Goal: Information Seeking & Learning: Learn about a topic

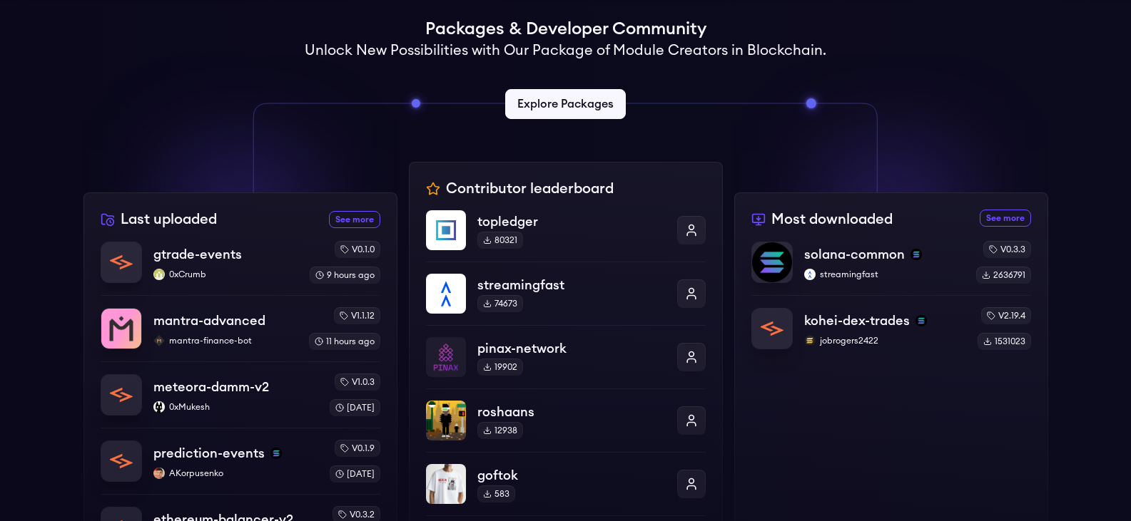
scroll to position [357, 0]
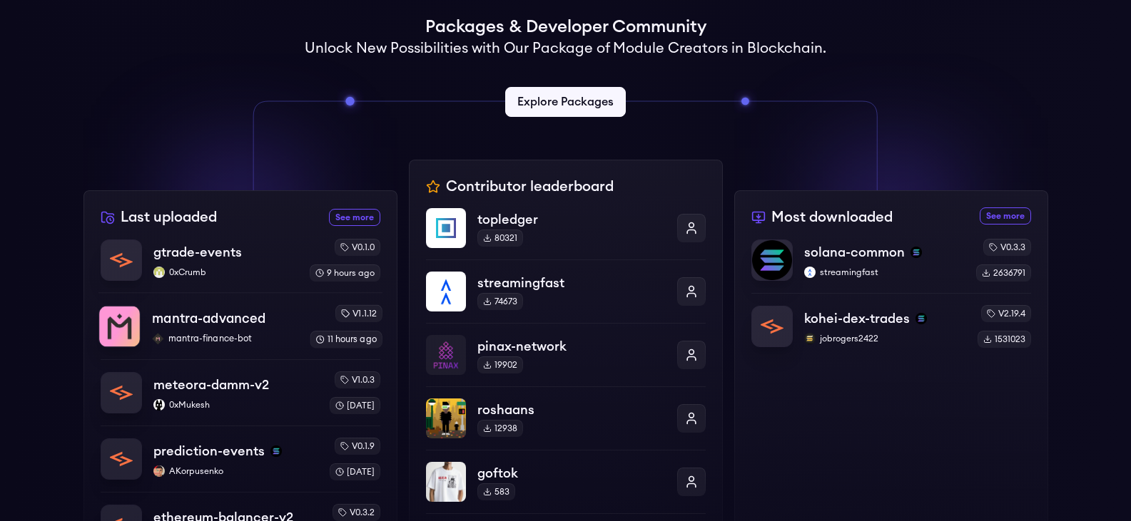
click at [227, 326] on p "mantra-advanced" at bounding box center [208, 319] width 113 height 20
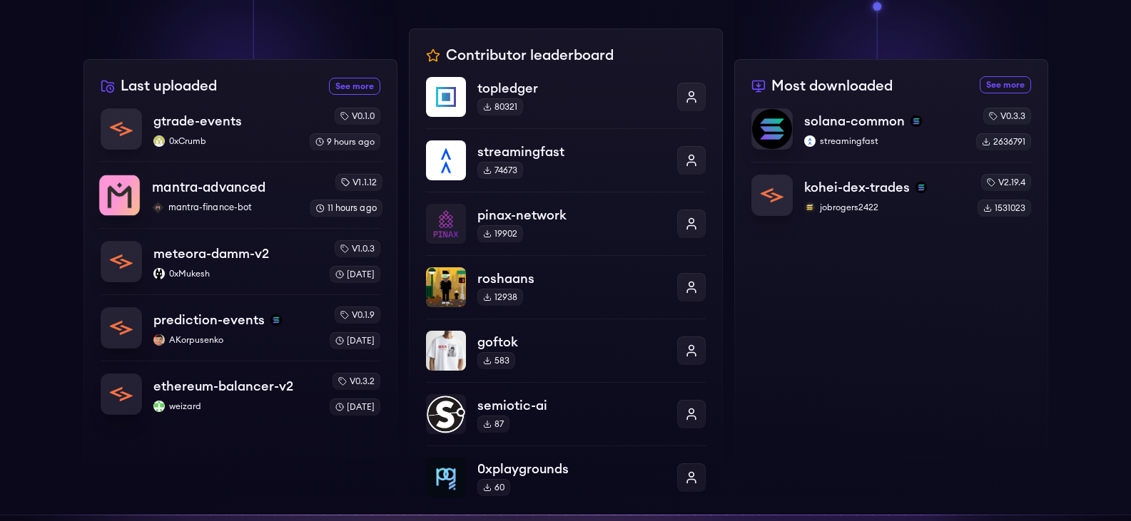
scroll to position [499, 0]
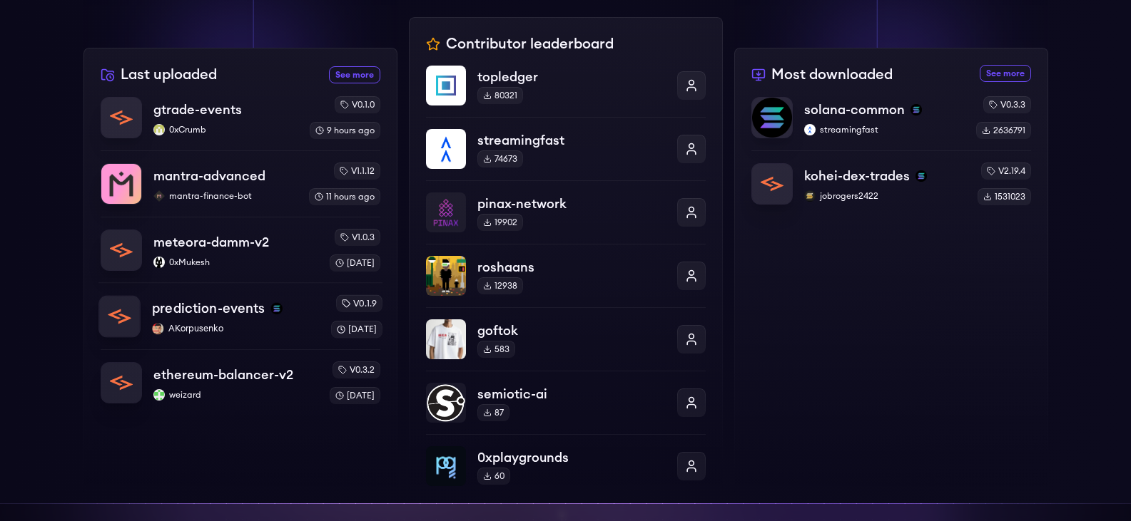
click at [187, 303] on p "prediction-events" at bounding box center [208, 309] width 113 height 20
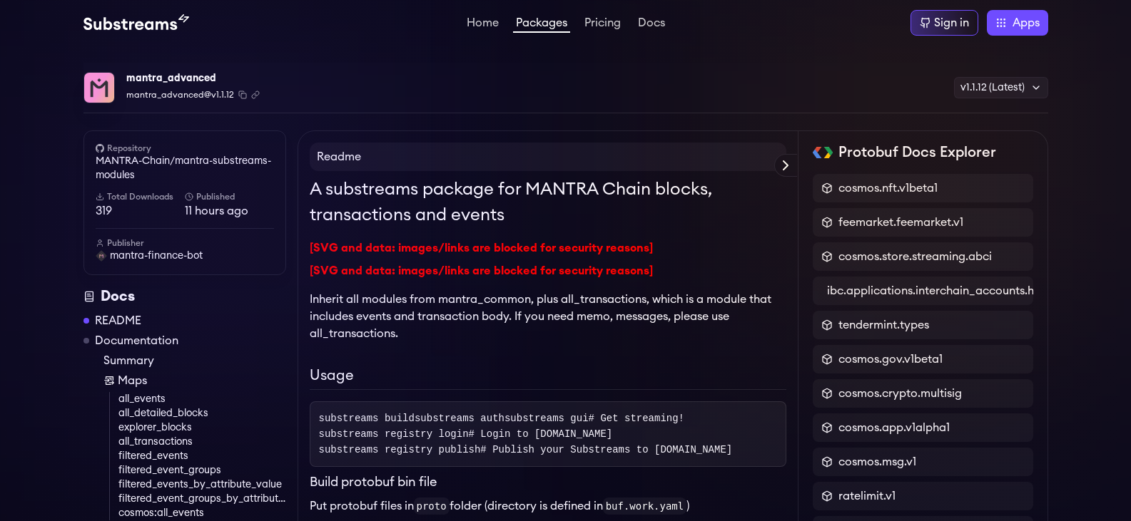
click at [137, 392] on link "all_events" at bounding box center [202, 399] width 168 height 14
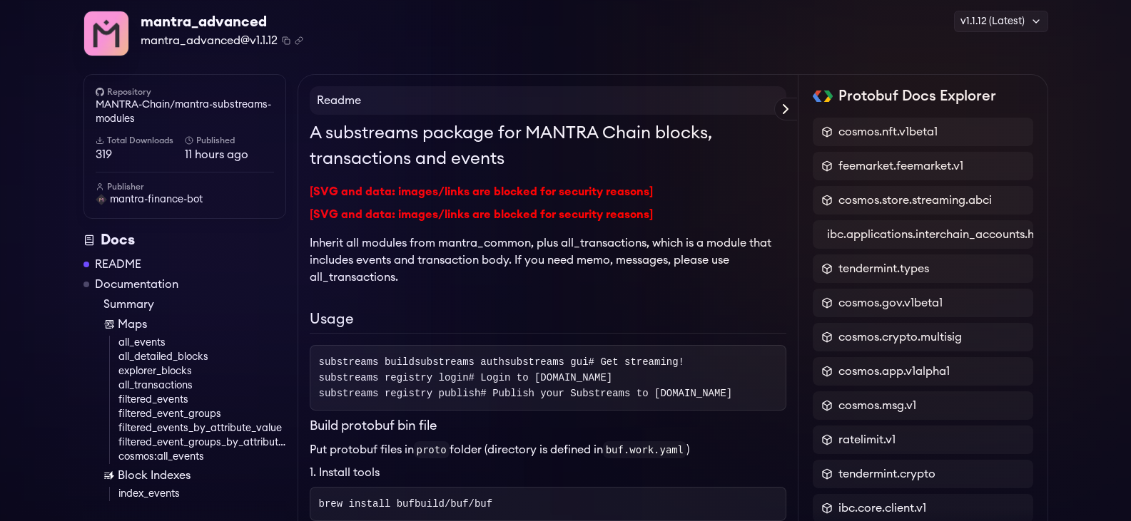
scroll to position [29, 0]
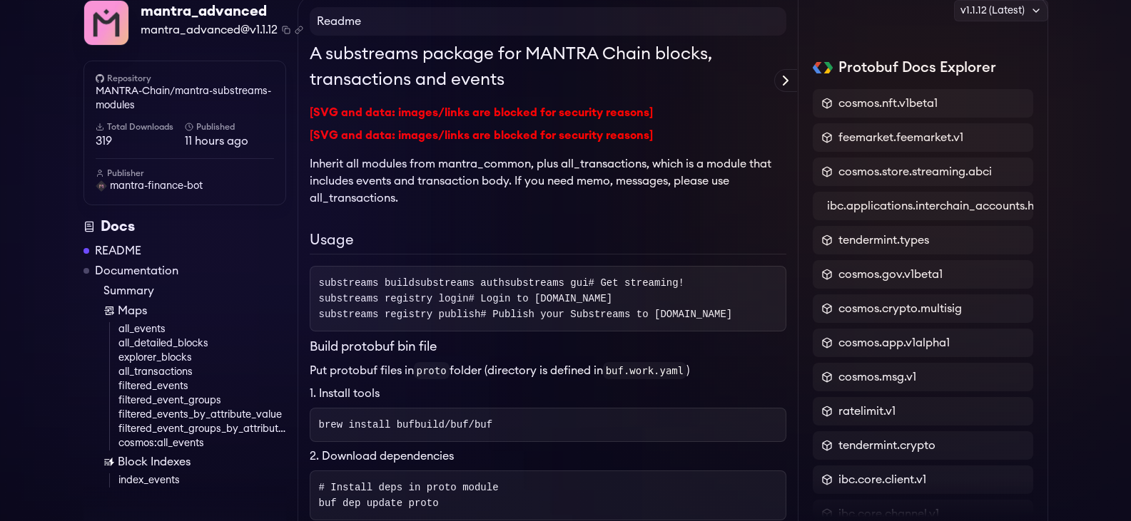
scroll to position [143, 0]
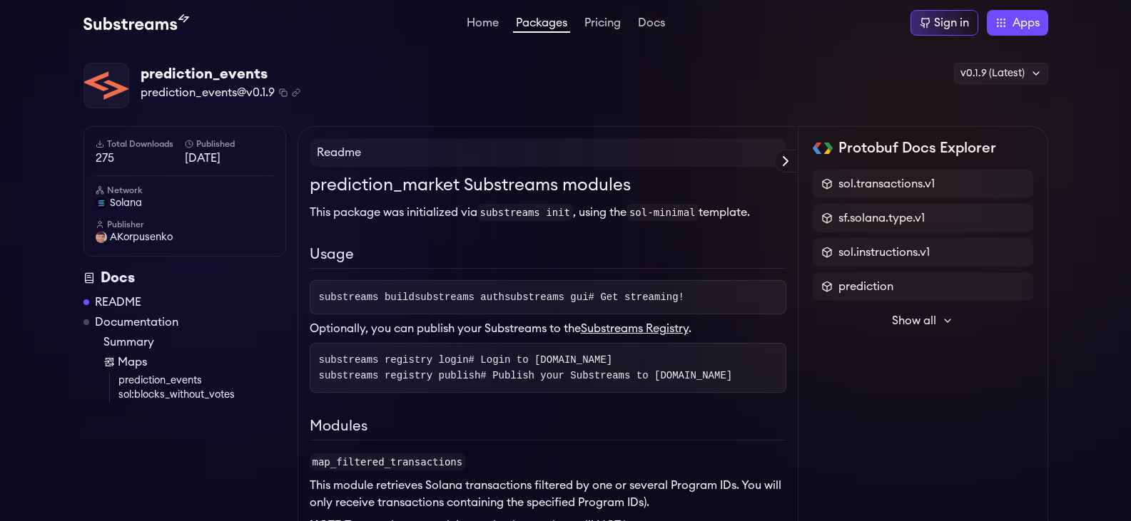
click at [128, 346] on link "Summary" at bounding box center [194, 342] width 183 height 17
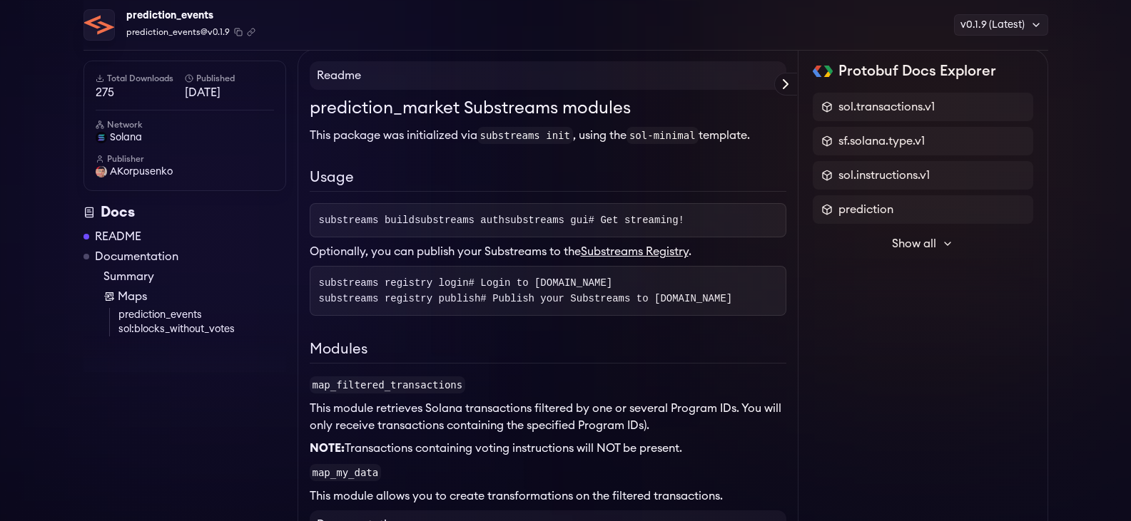
scroll to position [10, 0]
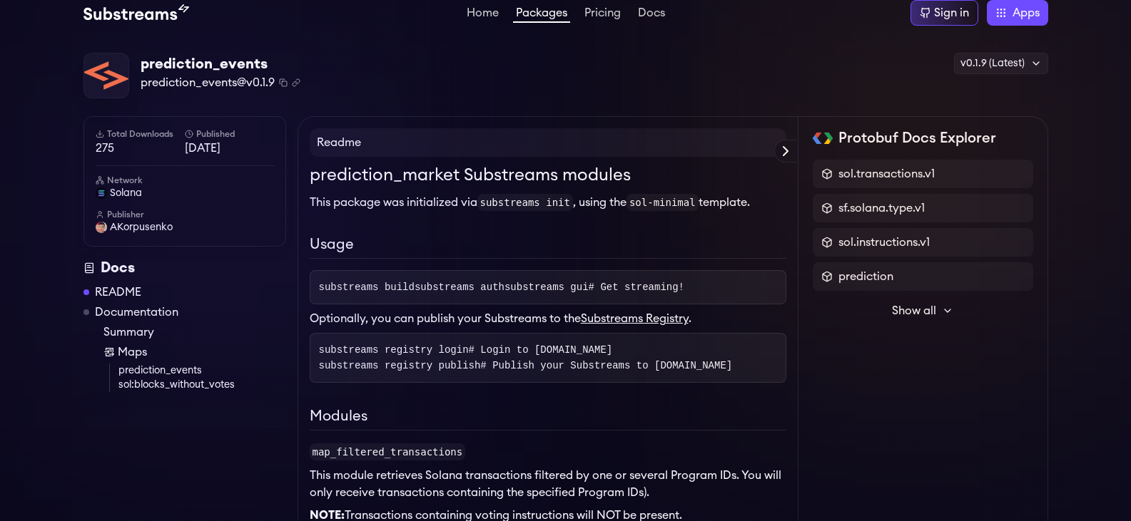
click at [115, 294] on link "README" at bounding box center [118, 292] width 46 height 17
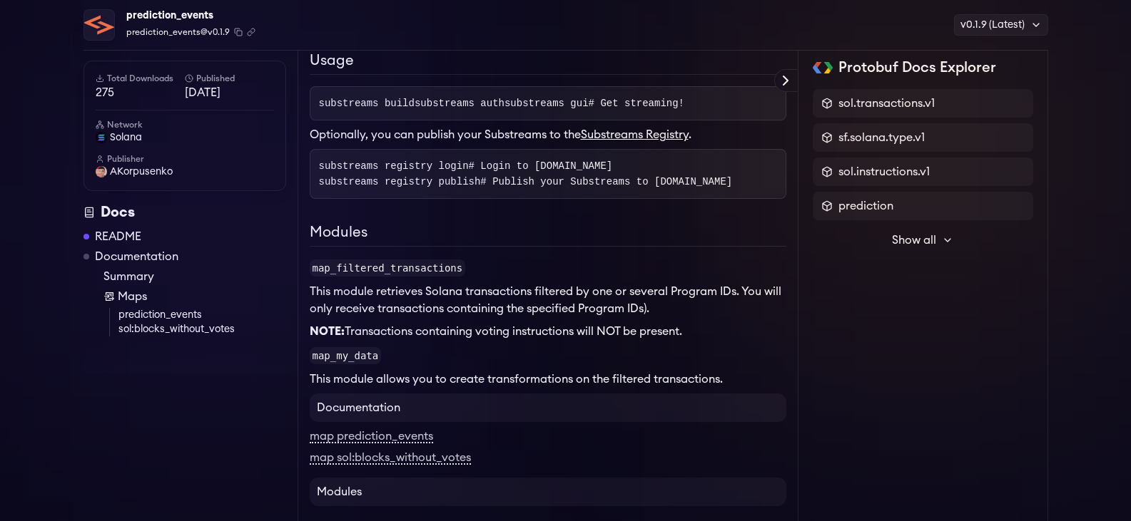
scroll to position [270, 0]
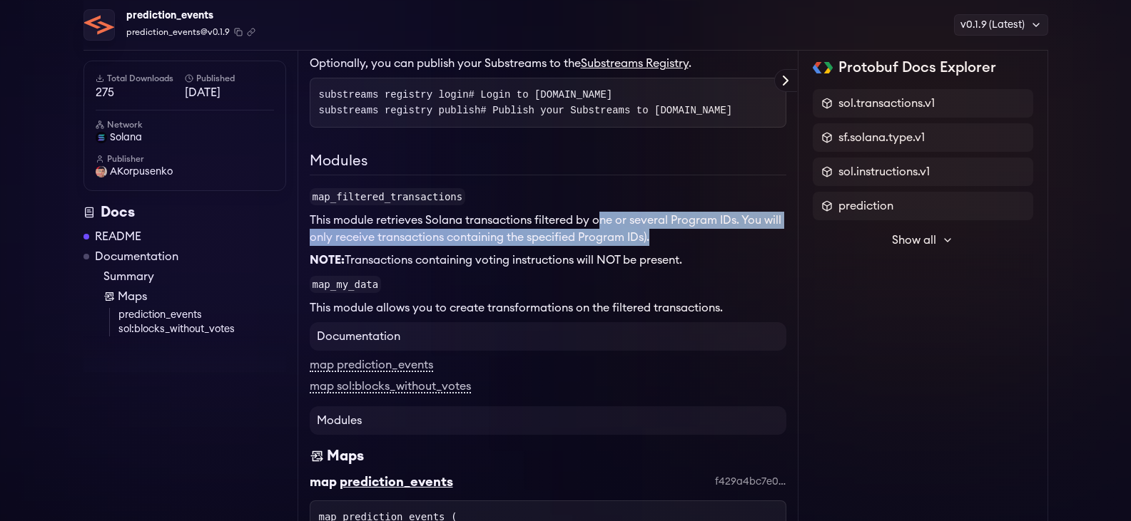
drag, startPoint x: 598, startPoint y: 248, endPoint x: 670, endPoint y: 253, distance: 72.2
click at [678, 246] on p "This module retrieves Solana transactions filtered by one or several Program ID…" at bounding box center [548, 229] width 476 height 34
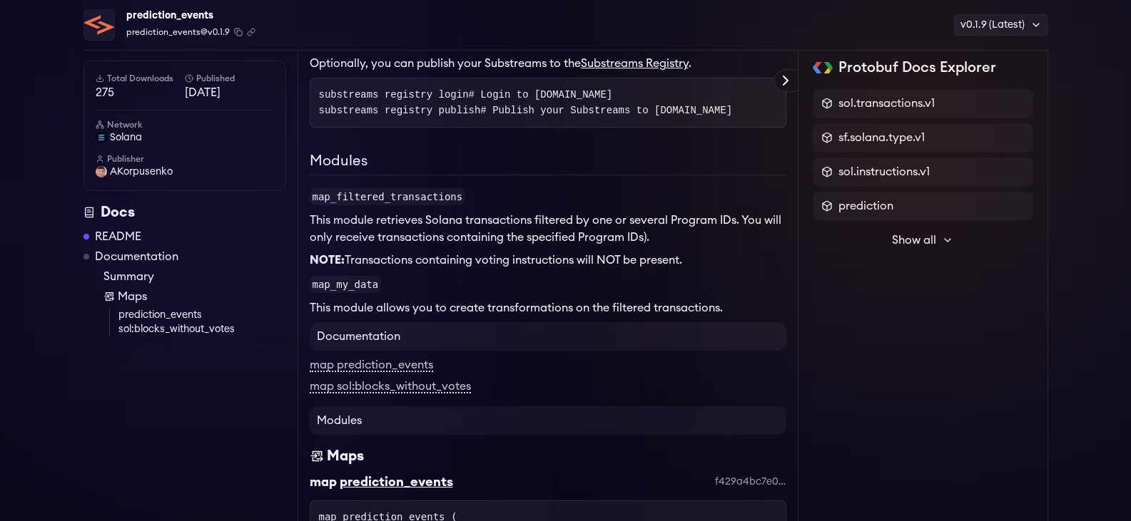
click at [353, 246] on p "This module retrieves Solana transactions filtered by one or several Program ID…" at bounding box center [548, 229] width 476 height 34
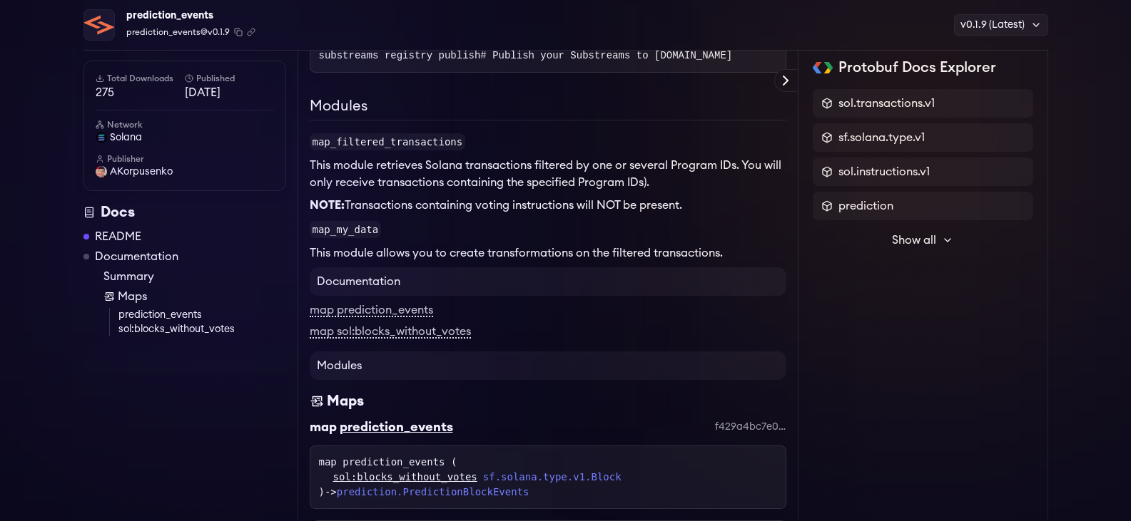
scroll to position [313, 0]
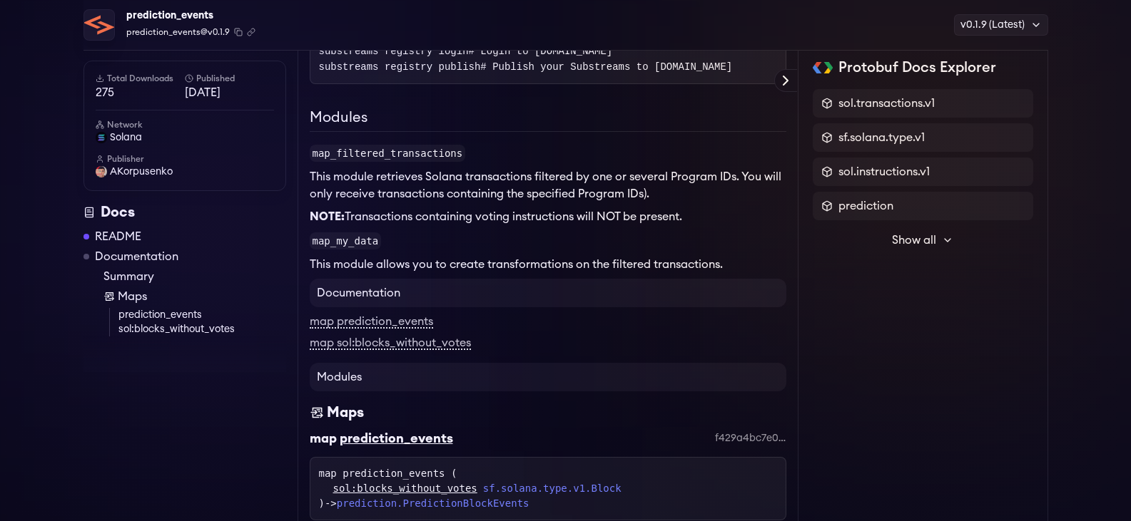
drag, startPoint x: 348, startPoint y: 241, endPoint x: 705, endPoint y: 240, distance: 356.7
click at [705, 225] on p "NOTE: Transactions containing voting instructions will NOT be present." at bounding box center [548, 216] width 476 height 17
drag, startPoint x: 926, startPoint y: 158, endPoint x: 782, endPoint y: 160, distance: 144.1
click at [926, 158] on div "sol.instructions.v1" at bounding box center [922, 172] width 220 height 29
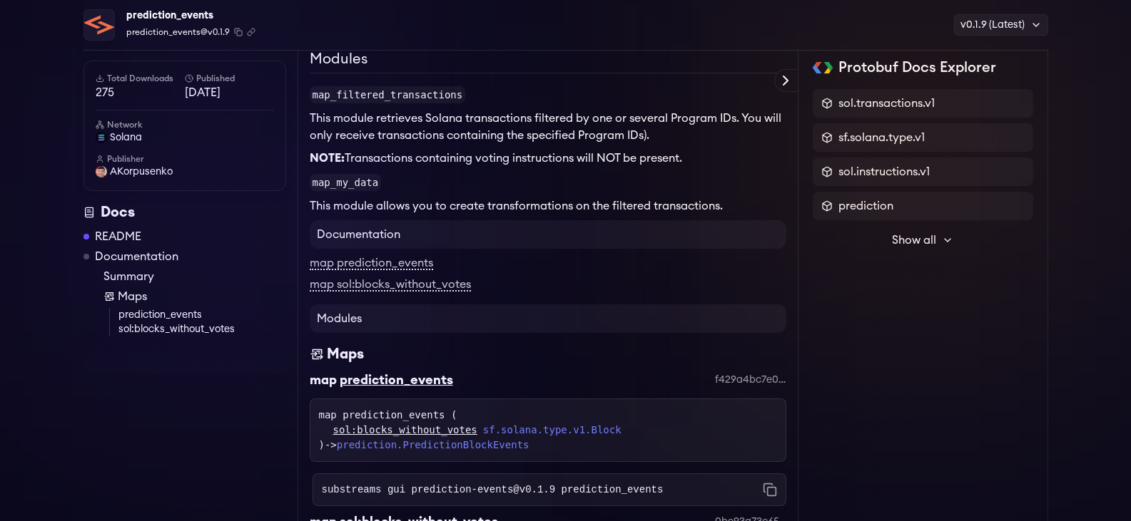
scroll to position [384, 0]
